Goal: Task Accomplishment & Management: Use online tool/utility

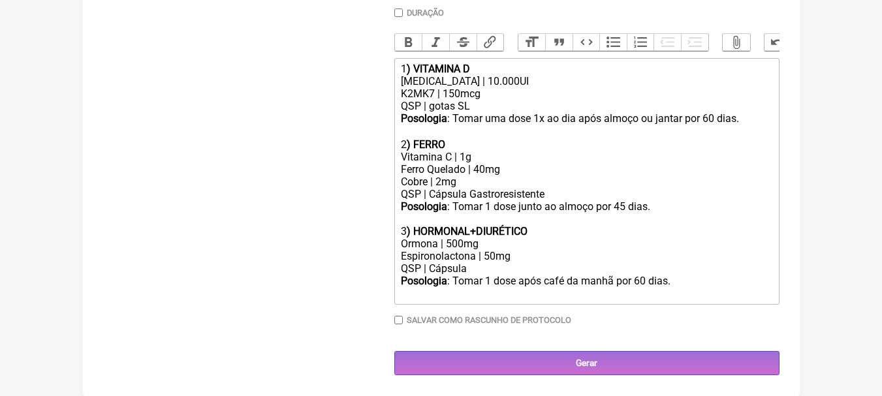
scroll to position [388, 0]
click at [503, 108] on div "QSP | gotas SL" at bounding box center [586, 106] width 371 height 12
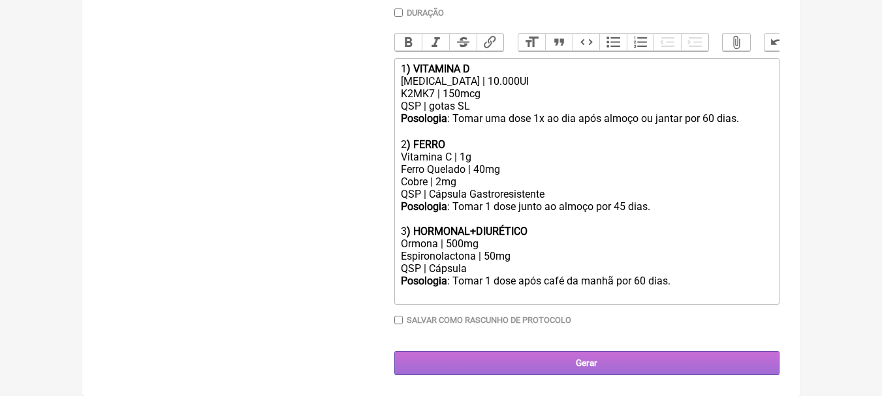
click at [565, 371] on input "Gerar" at bounding box center [586, 363] width 385 height 24
